Goal: Use online tool/utility

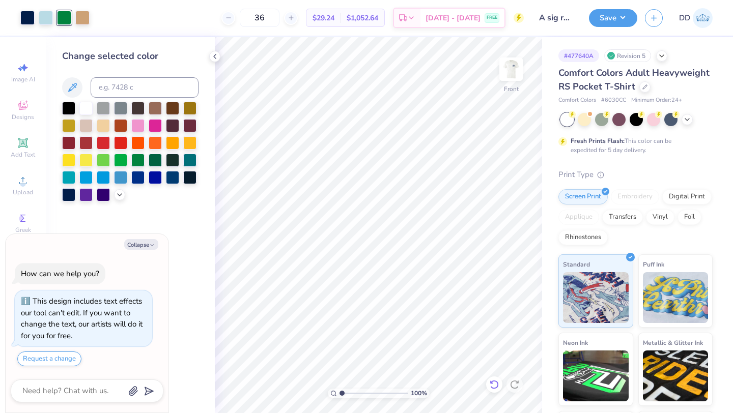
click at [493, 383] on icon at bounding box center [494, 384] width 10 height 10
click at [70, 158] on div at bounding box center [68, 159] width 13 height 13
click at [495, 385] on icon at bounding box center [494, 384] width 10 height 10
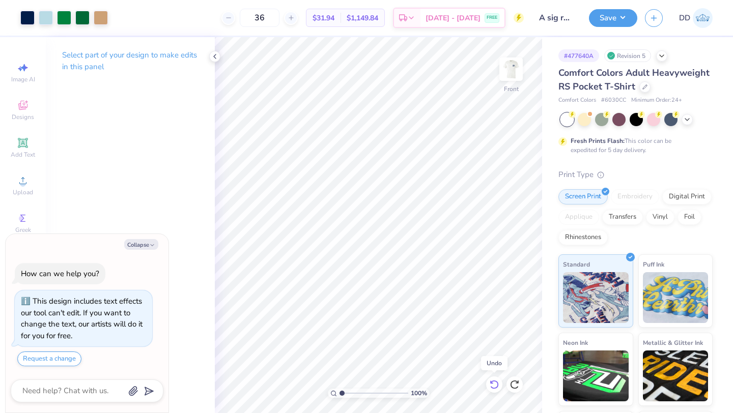
click at [494, 385] on icon at bounding box center [494, 384] width 10 height 10
click at [214, 57] on polyline at bounding box center [215, 56] width 2 height 4
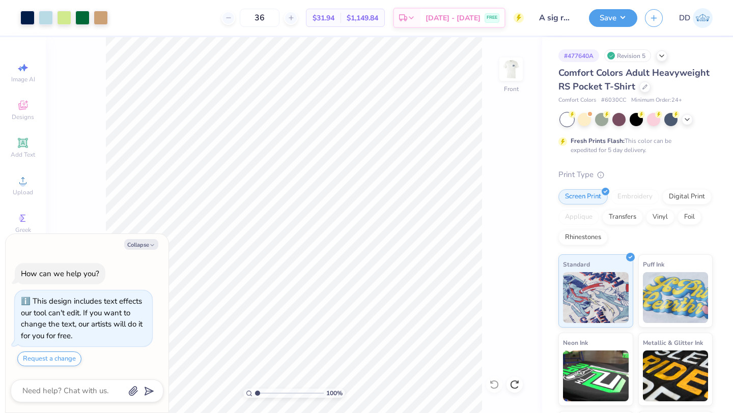
type textarea "x"
